Goal: Go to known website: Access a specific website the user already knows

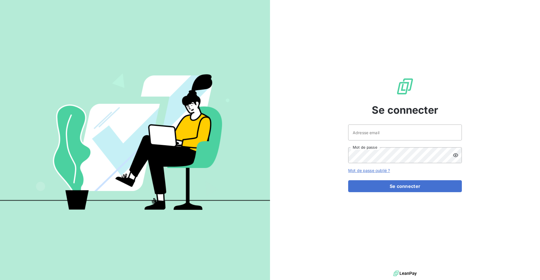
click at [455, 131] on keeper-lock "Open Keeper Popup" at bounding box center [453, 132] width 7 height 7
click at [457, 133] on keeper-lock "Open Keeper Popup" at bounding box center [453, 132] width 7 height 7
type input "[EMAIL_ADDRESS][DOMAIN_NAME]"
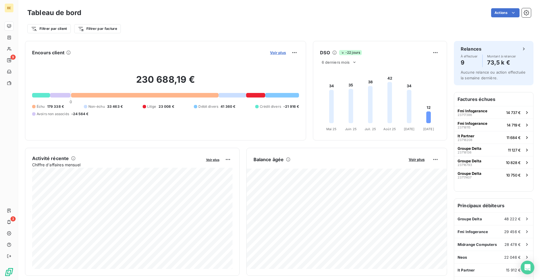
click at [275, 53] on span "Voir plus" at bounding box center [278, 52] width 16 height 5
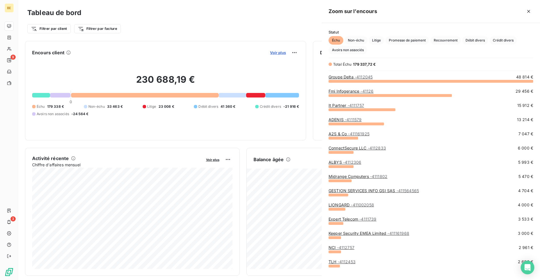
scroll to position [199, 218]
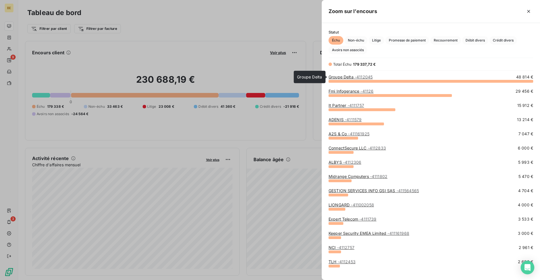
click at [354, 78] on link "Groupe Delta - 4112045" at bounding box center [350, 76] width 44 height 5
